Goal: Task Accomplishment & Management: Complete application form

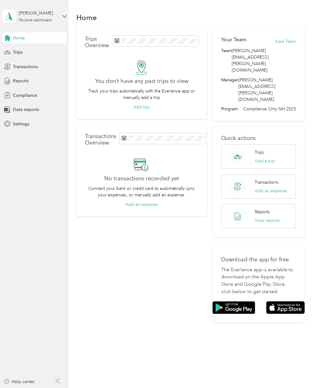
click at [28, 95] on span "Compliance" at bounding box center [25, 95] width 24 height 6
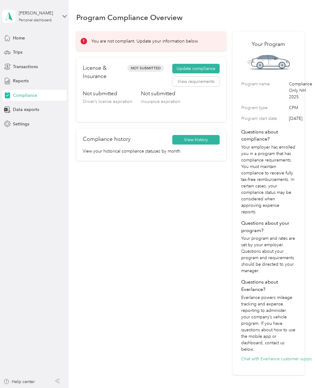
click at [212, 69] on button "Update compliance" at bounding box center [195, 69] width 47 height 10
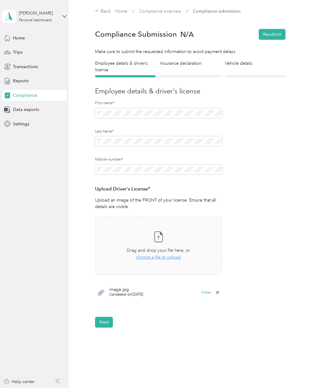
click at [106, 320] on button "Next" at bounding box center [104, 322] width 18 height 11
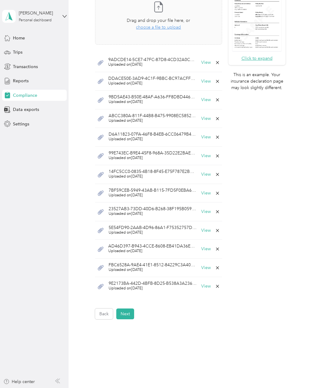
scroll to position [194, 0]
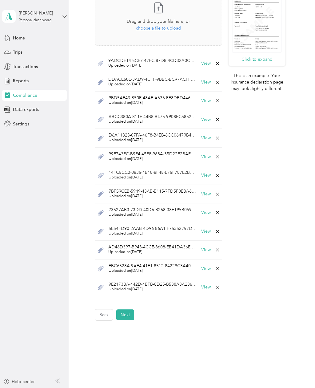
click at [130, 309] on button "Next" at bounding box center [125, 314] width 18 height 11
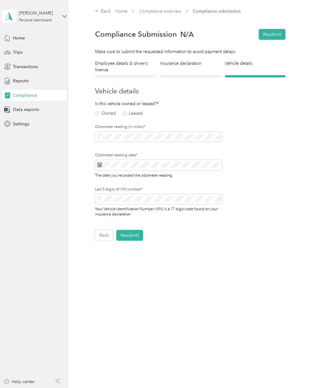
click at [107, 111] on label "Owned" at bounding box center [105, 113] width 21 height 4
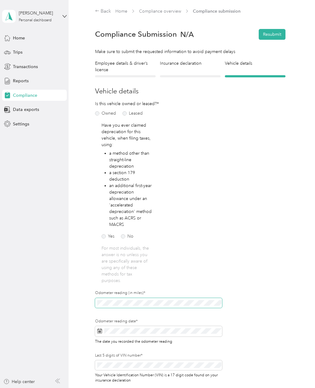
scroll to position [20, 0]
